Goal: Find specific page/section: Find specific page/section

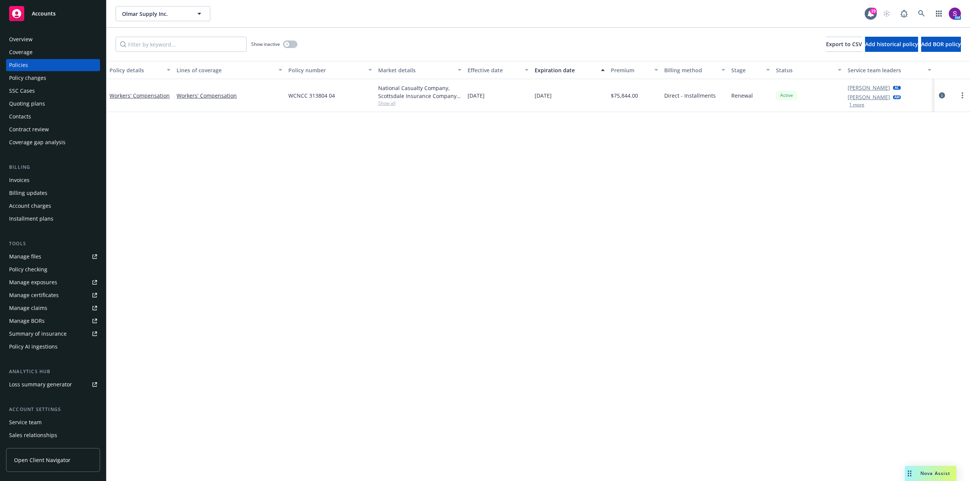
click at [30, 39] on div "Overview" at bounding box center [20, 39] width 23 height 12
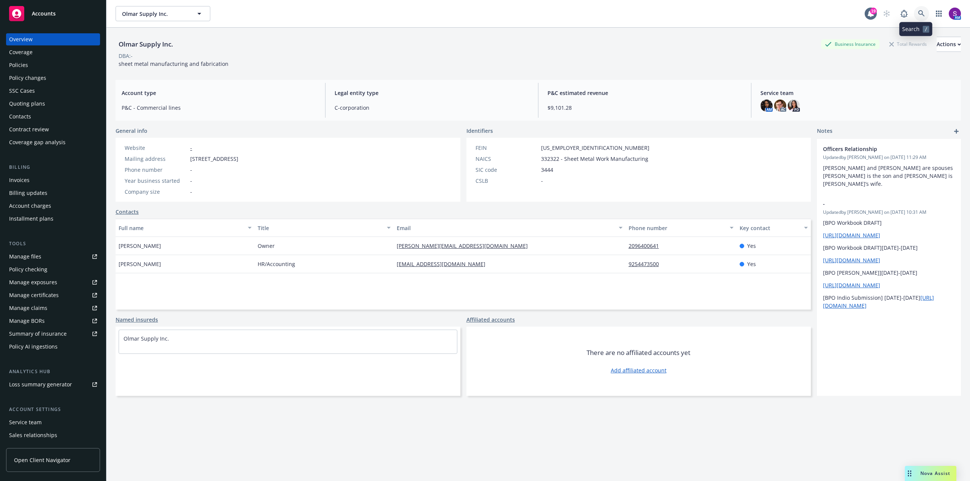
click at [918, 12] on icon at bounding box center [921, 13] width 6 height 6
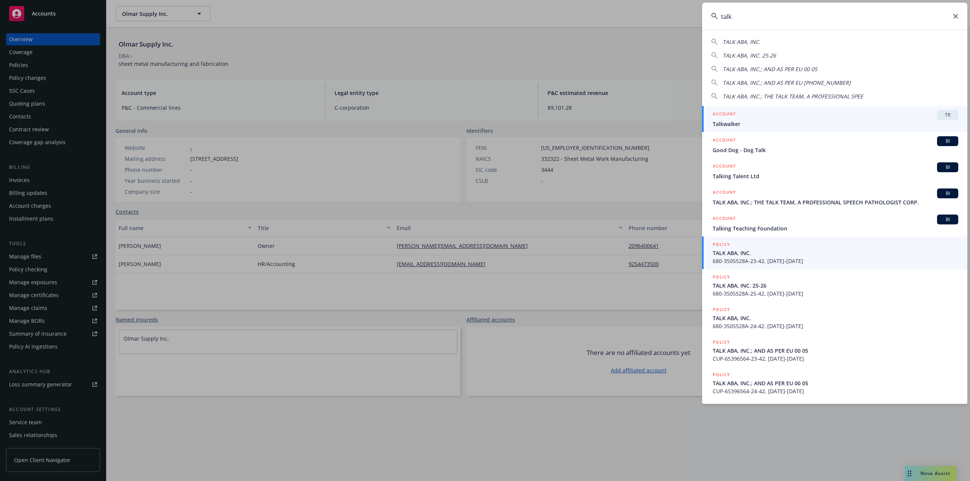
type input "talk"
click at [748, 256] on span "TALK ABA, INC." at bounding box center [835, 253] width 245 height 8
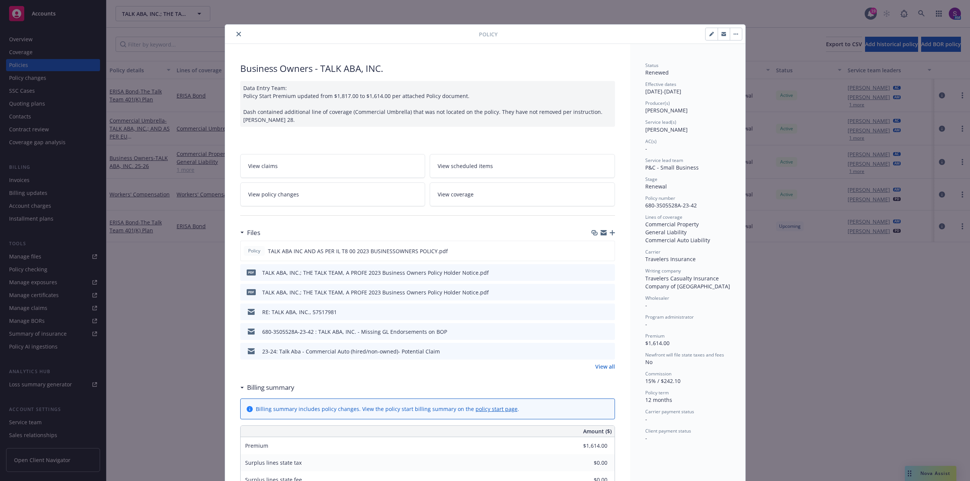
click at [239, 30] on div "Policy" at bounding box center [485, 34] width 520 height 19
click at [236, 33] on icon "close" at bounding box center [238, 34] width 5 height 5
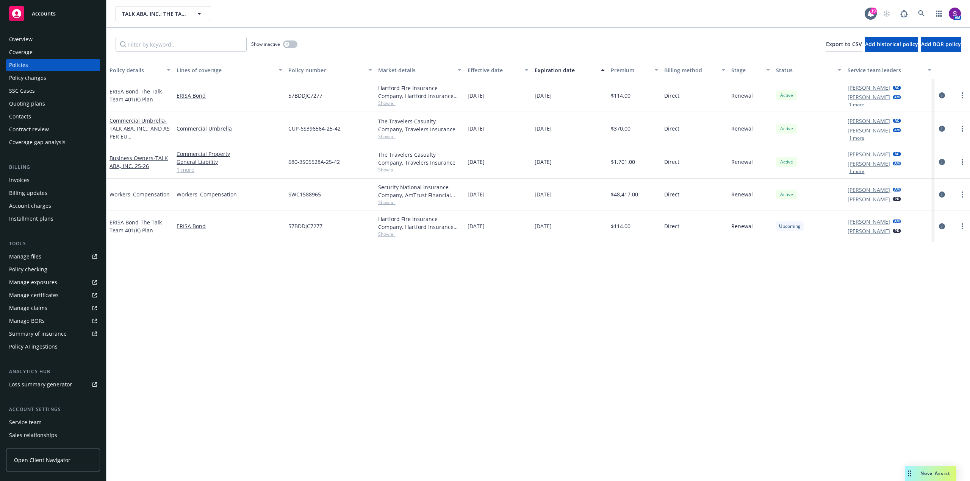
click at [31, 42] on div "Overview" at bounding box center [20, 39] width 23 height 12
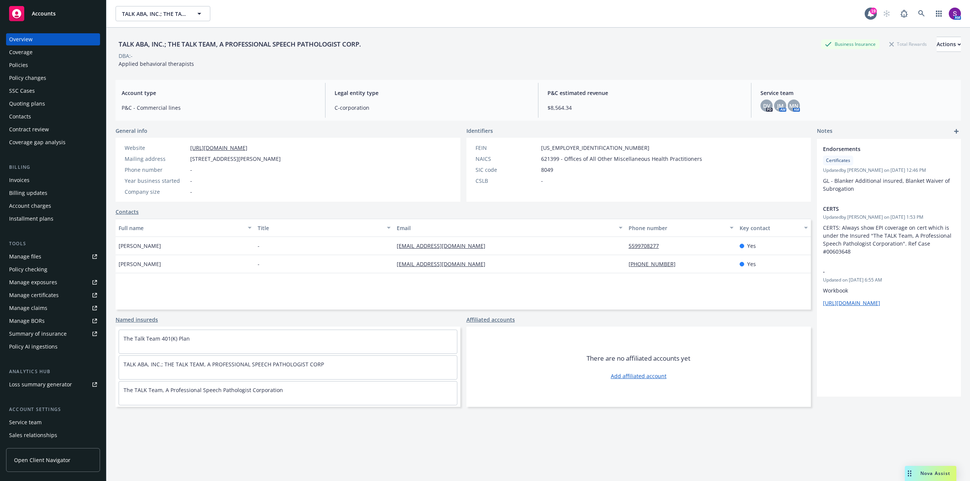
click at [35, 60] on div "Policies" at bounding box center [53, 65] width 88 height 12
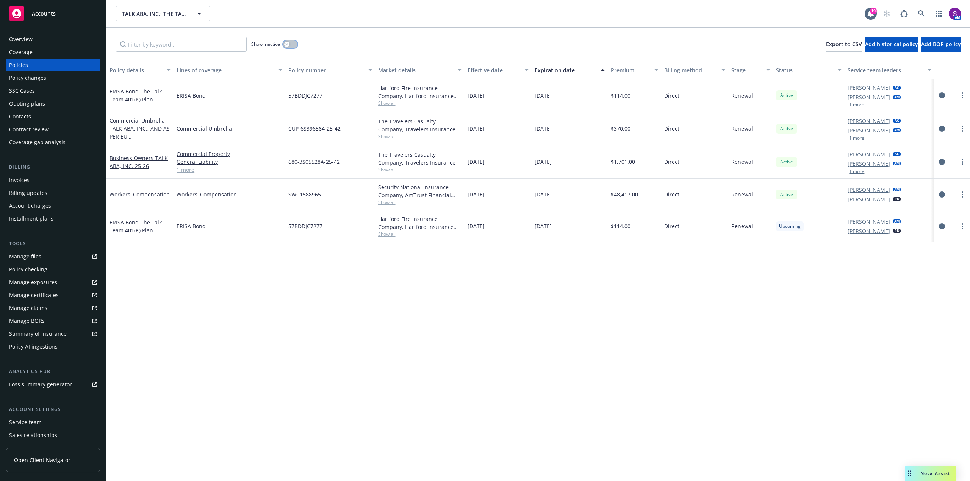
click at [288, 45] on icon "button" at bounding box center [286, 44] width 3 height 3
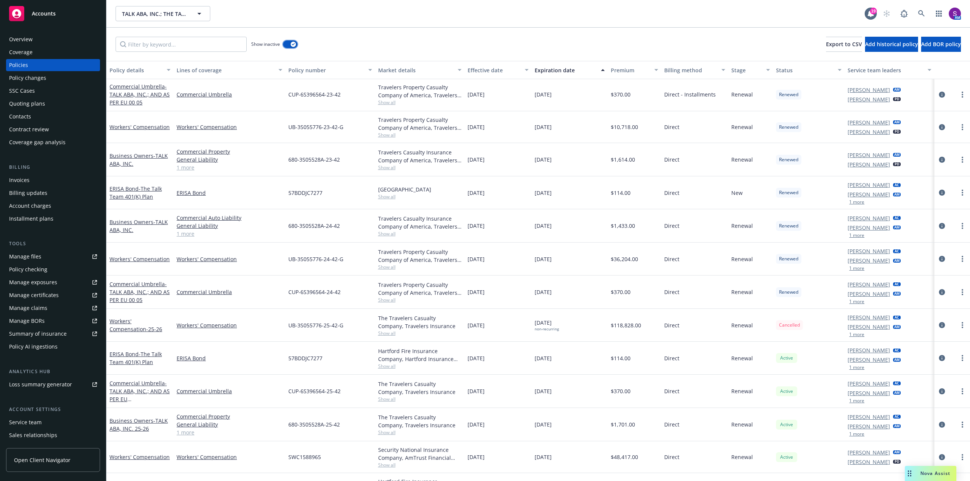
scroll to position [269, 0]
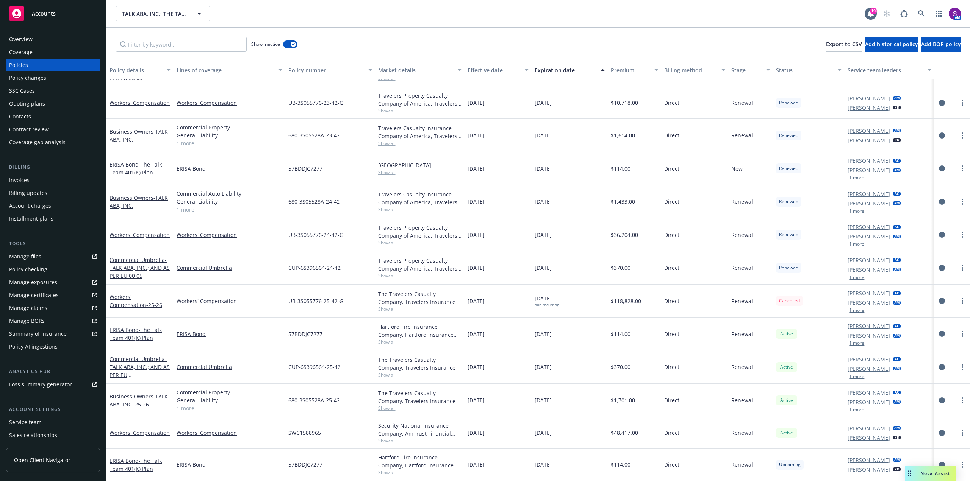
click at [50, 42] on div "Overview" at bounding box center [53, 39] width 88 height 12
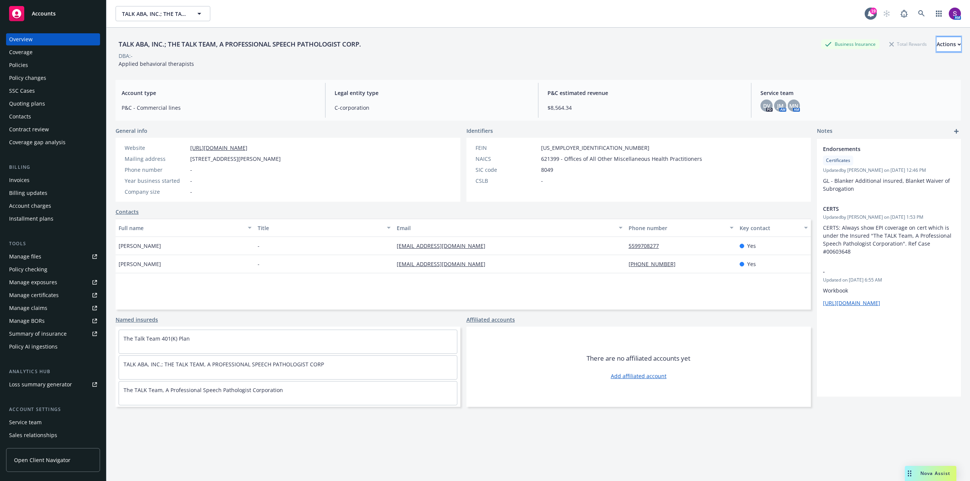
click at [936, 48] on div "Actions" at bounding box center [948, 44] width 24 height 14
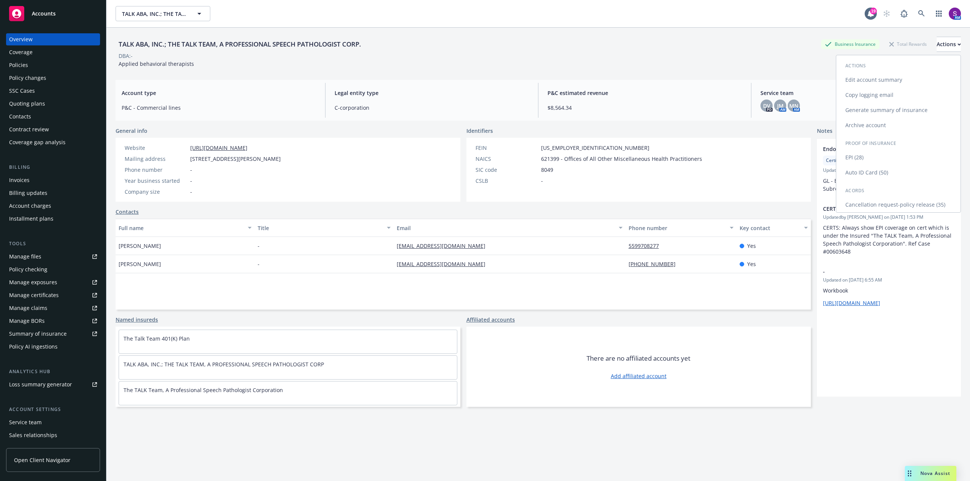
click at [875, 99] on link "Copy logging email" at bounding box center [898, 95] width 124 height 15
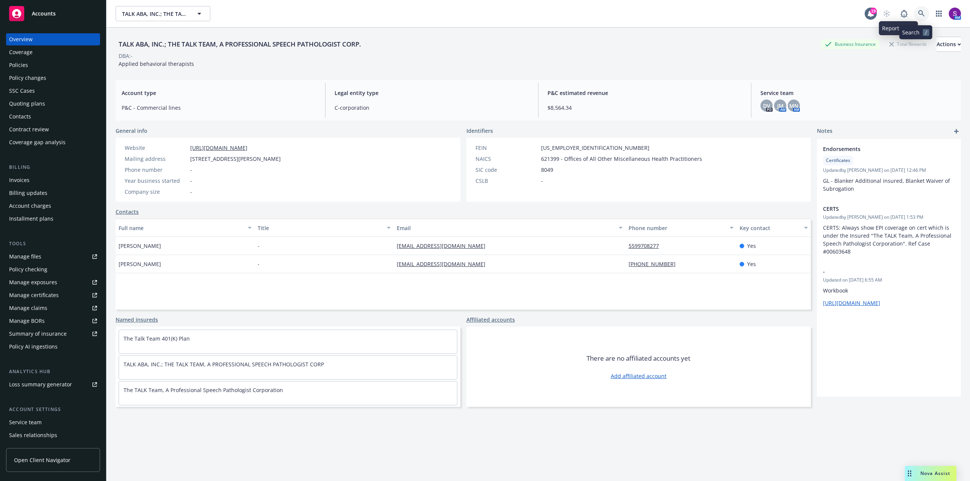
click at [918, 13] on icon at bounding box center [921, 13] width 7 height 7
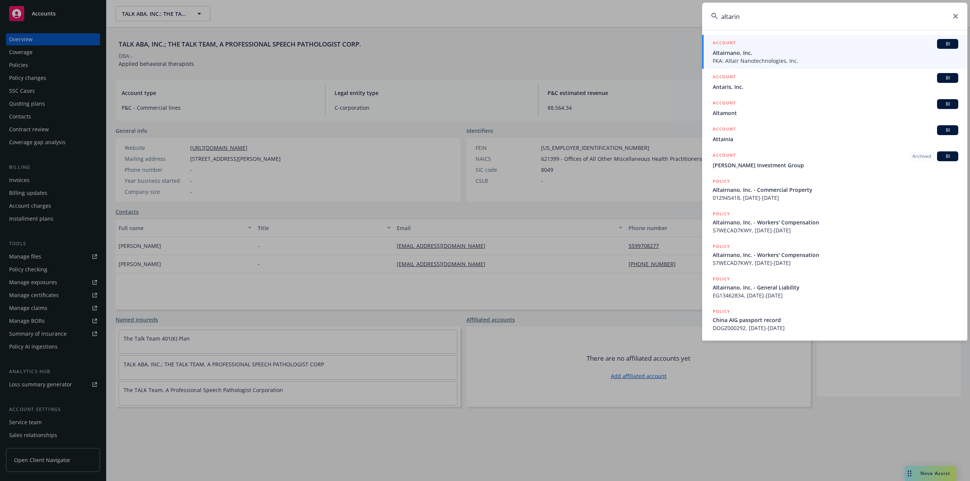
type input "altarin"
click at [786, 57] on span "FKA: Altair Nanotechnologies, Inc." at bounding box center [835, 61] width 245 height 8
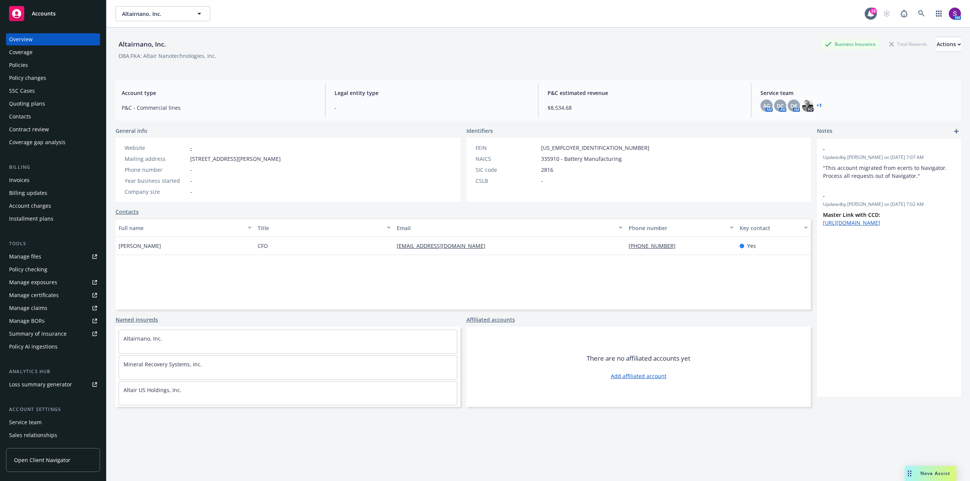
click at [44, 105] on div "Quoting plans" at bounding box center [53, 104] width 88 height 12
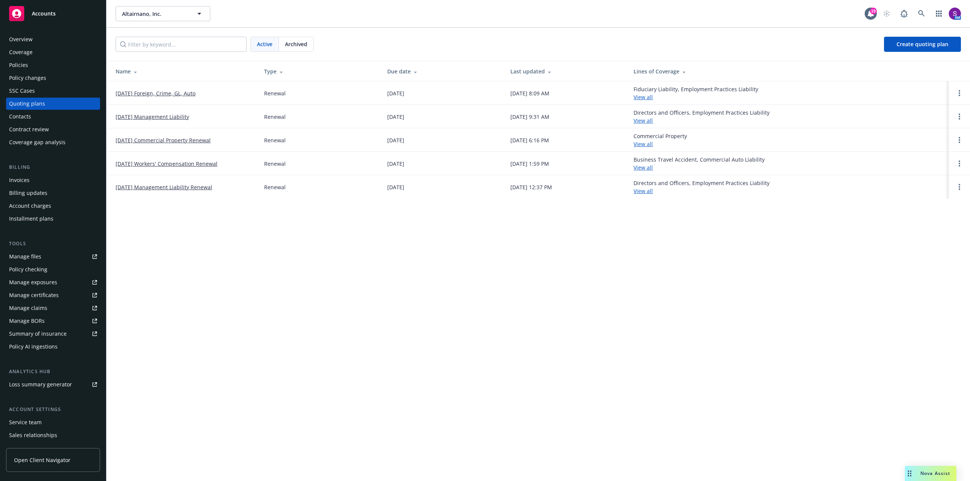
click at [173, 92] on link "[DATE] Foreign, Crime, GL, Auto" at bounding box center [156, 93] width 80 height 8
